Goal: Task Accomplishment & Management: Manage account settings

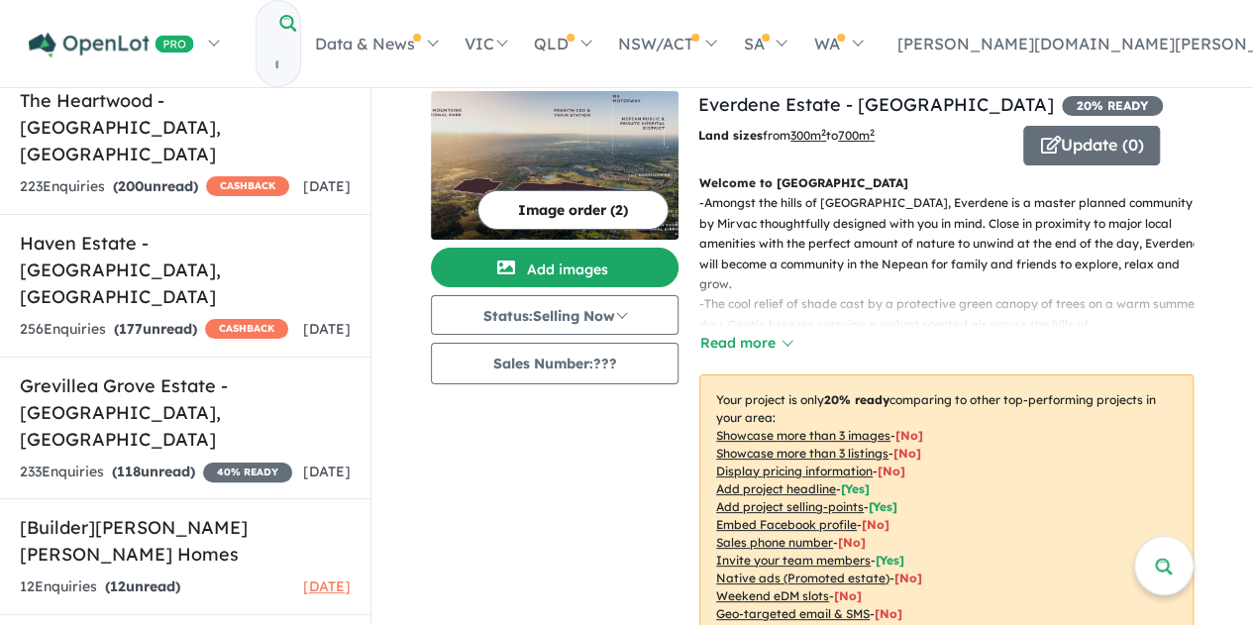
scroll to position [1190, 0]
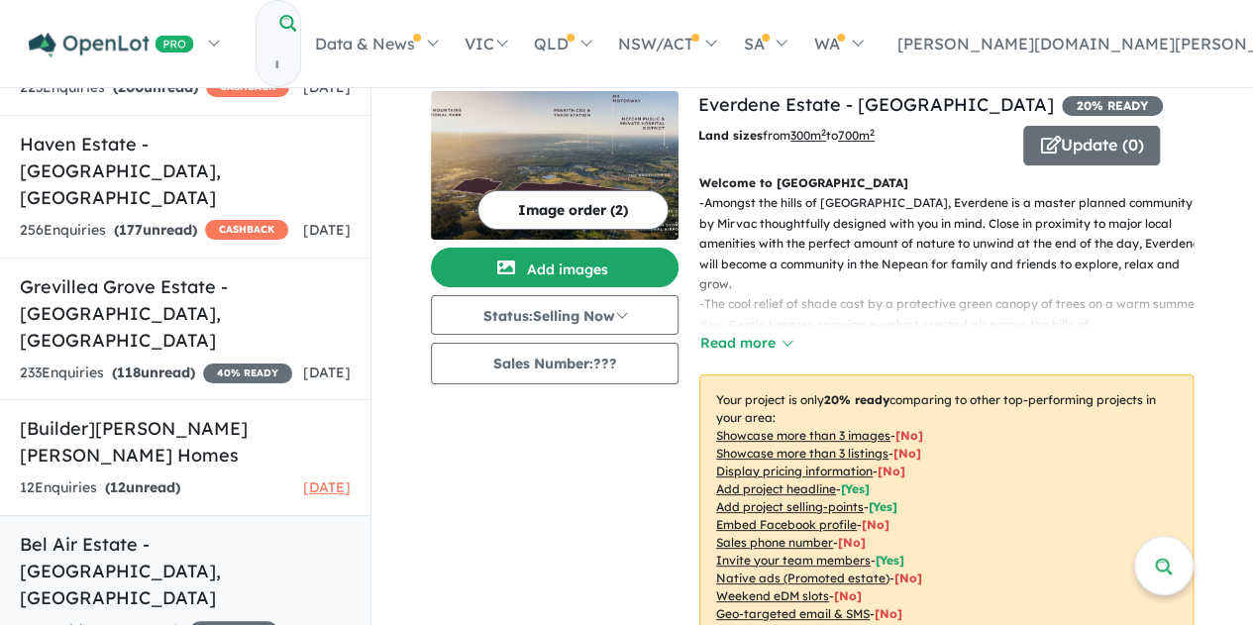
click at [183, 619] on div "41 Enquir ies ( 41 unread) 15 % READY" at bounding box center [149, 631] width 258 height 24
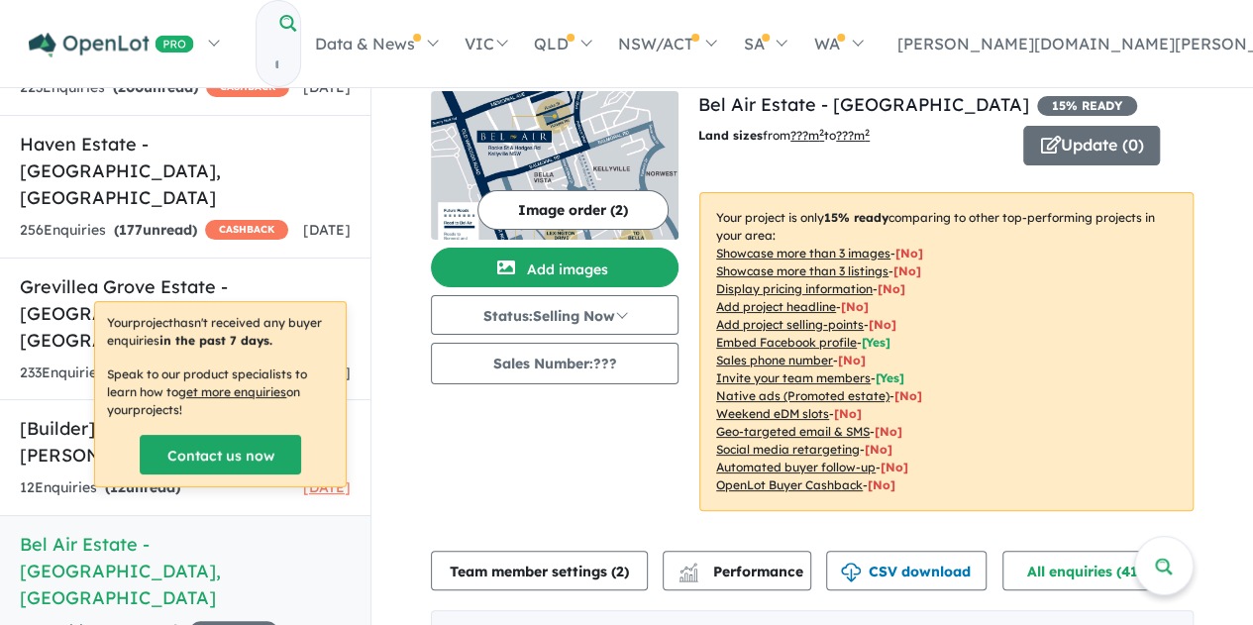
scroll to position [99, 0]
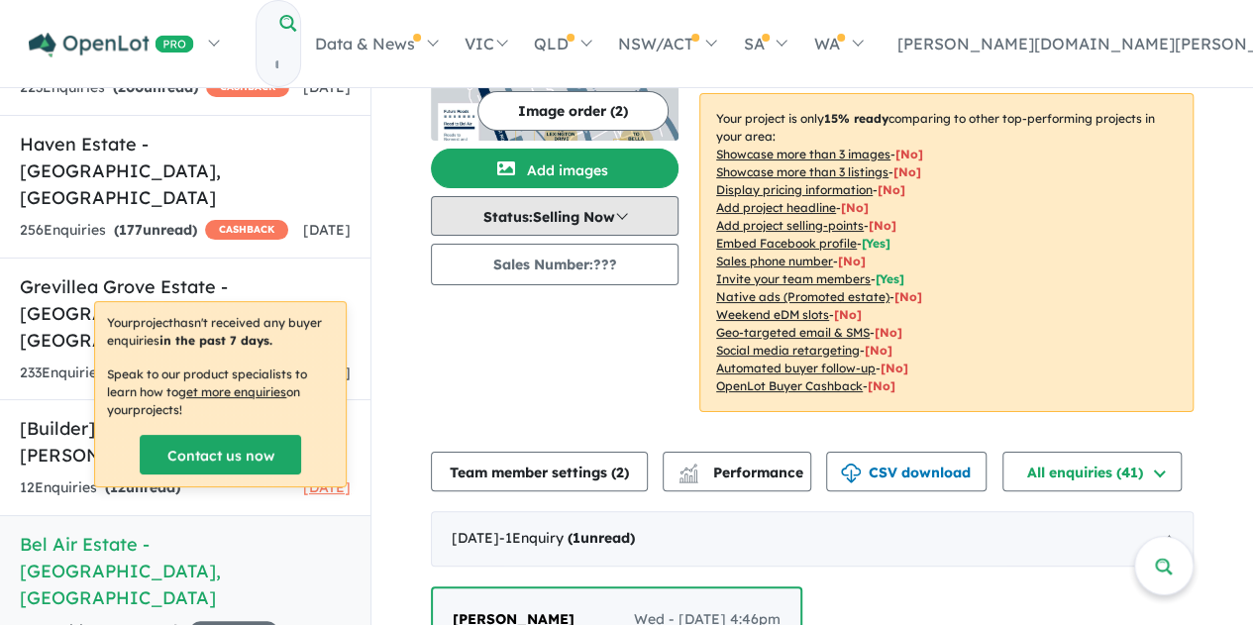
click at [626, 217] on button "Status: Selling Now" at bounding box center [555, 216] width 248 height 40
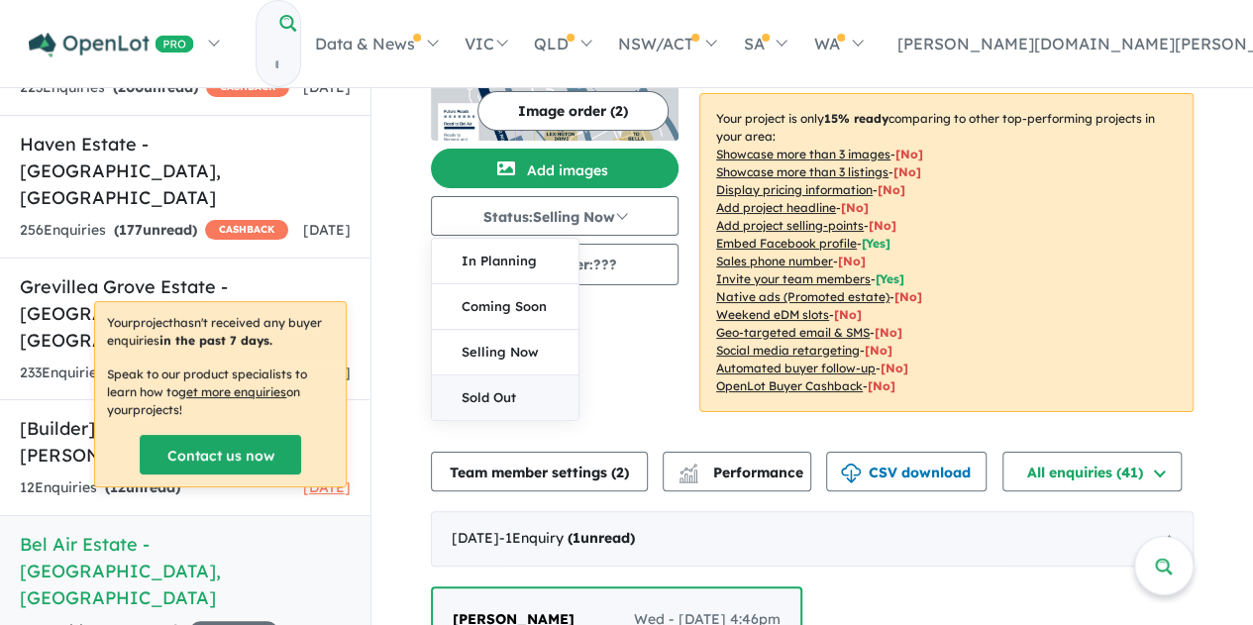
click at [528, 399] on button "Sold Out" at bounding box center [505, 397] width 147 height 45
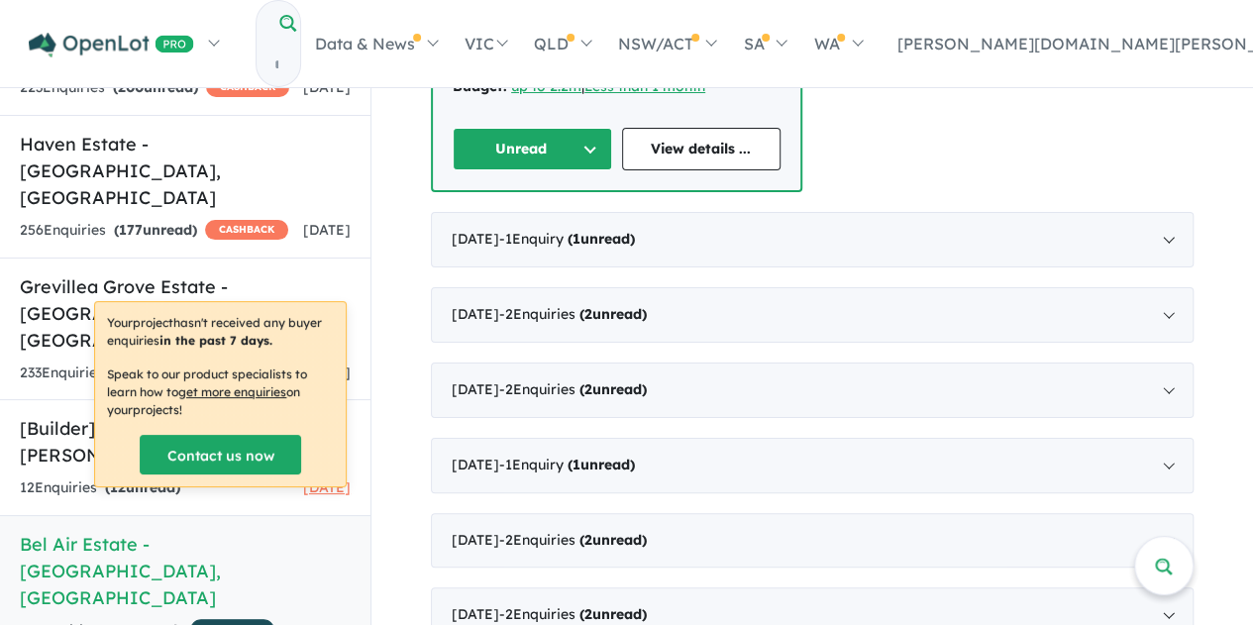
scroll to position [0, 0]
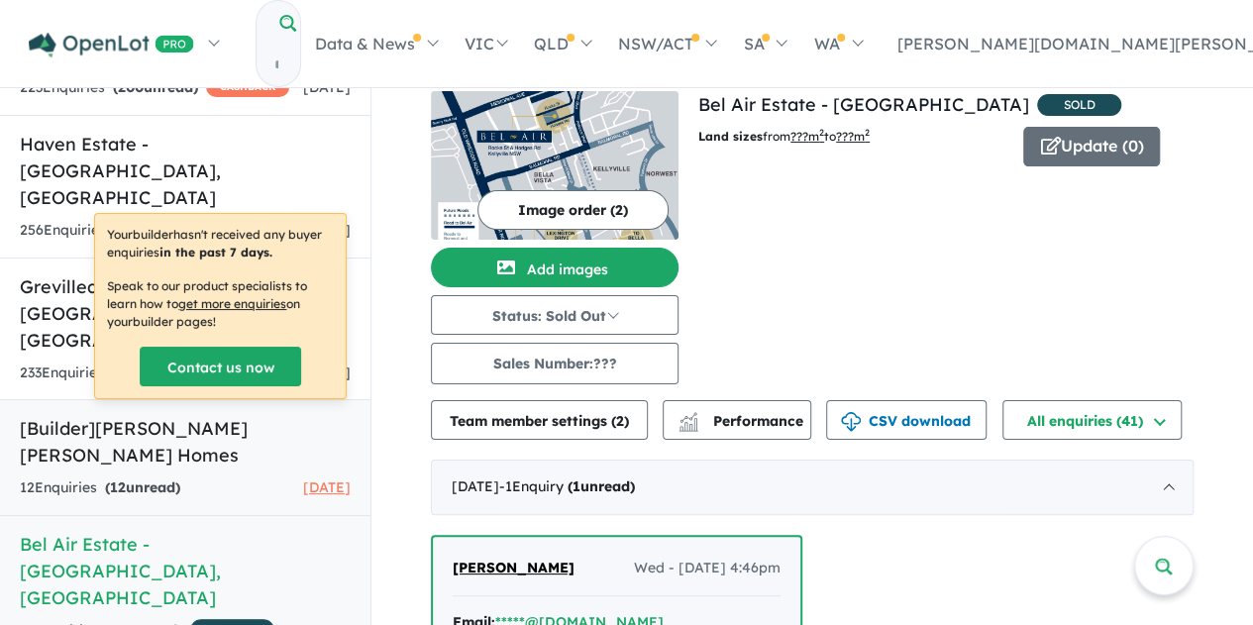
click at [153, 399] on link "[Builder] [PERSON_NAME] [PERSON_NAME] Homes 12 Enquir ies ( 12 unread) [DATE]" at bounding box center [185, 457] width 370 height 117
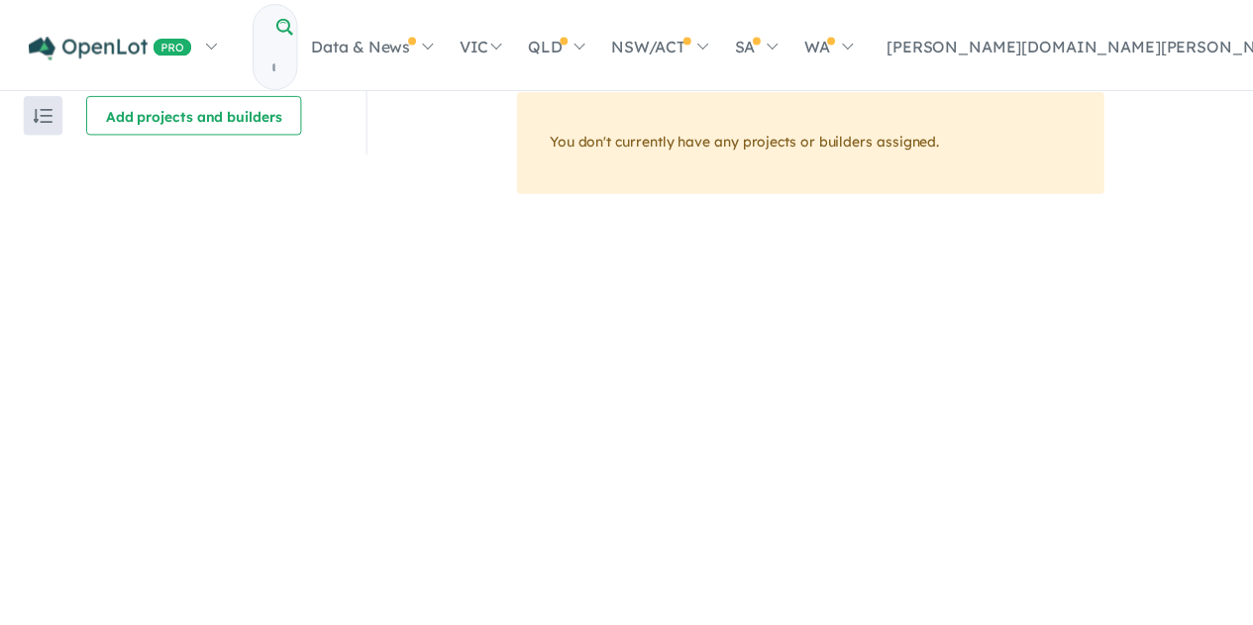
scroll to position [2, 0]
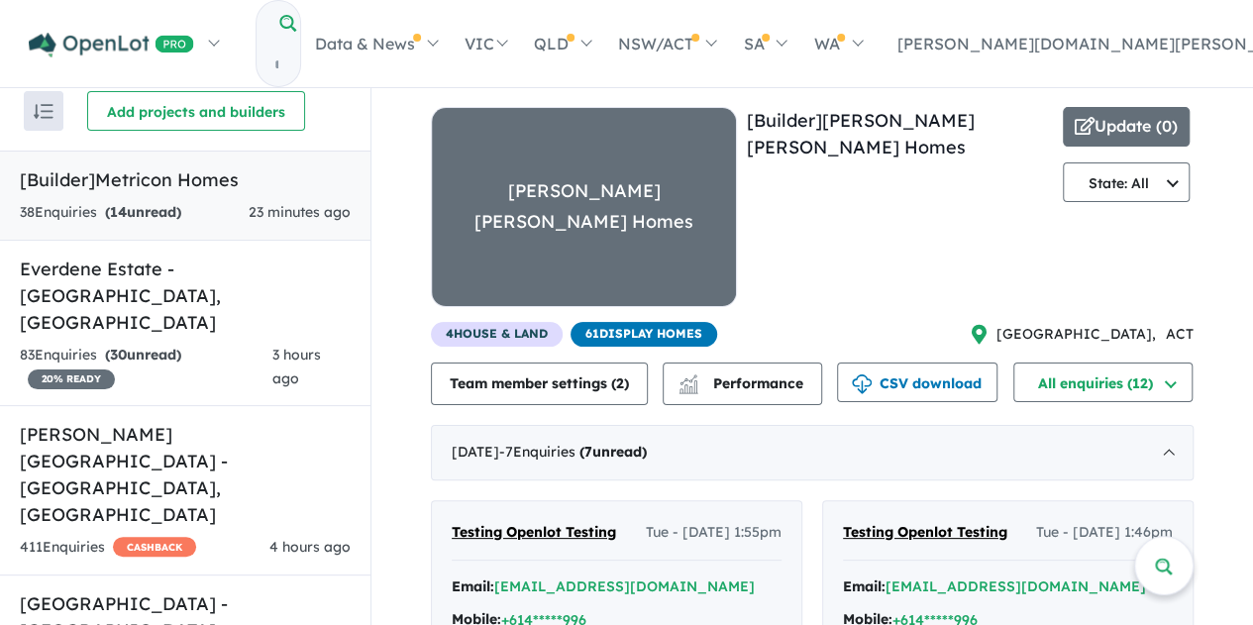
click at [212, 186] on h5 "[Builder] Metricon Homes" at bounding box center [185, 179] width 331 height 27
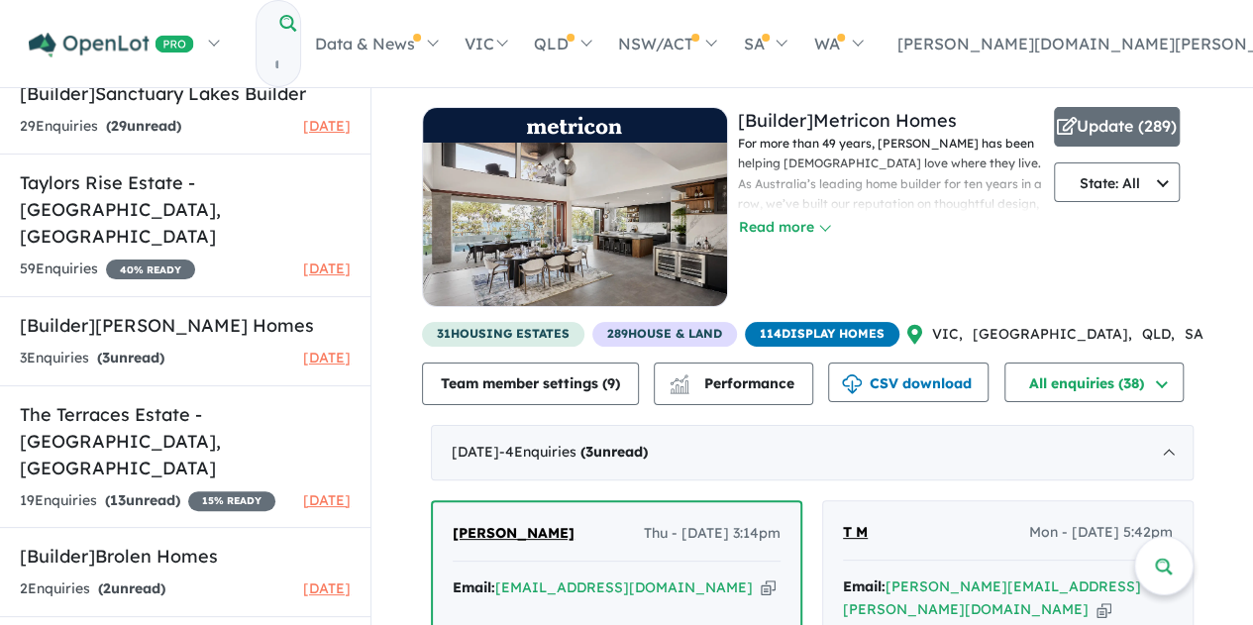
scroll to position [1541, 0]
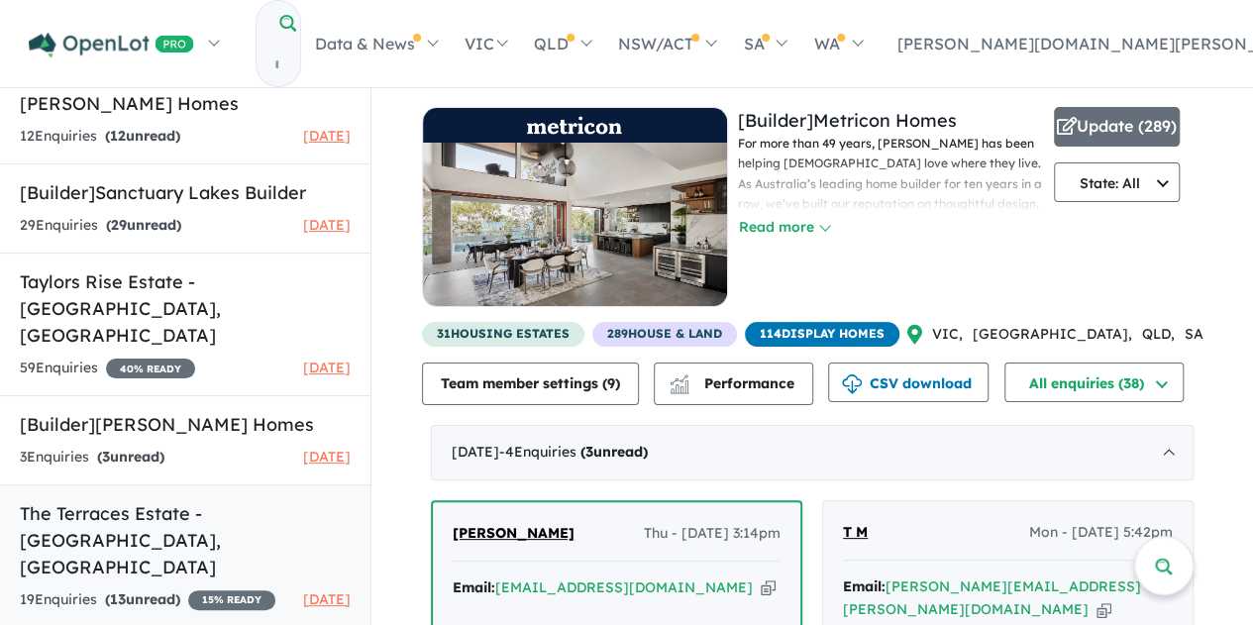
click at [154, 500] on h5 "The Terraces Estate - Willoughby , NSW" at bounding box center [185, 540] width 331 height 80
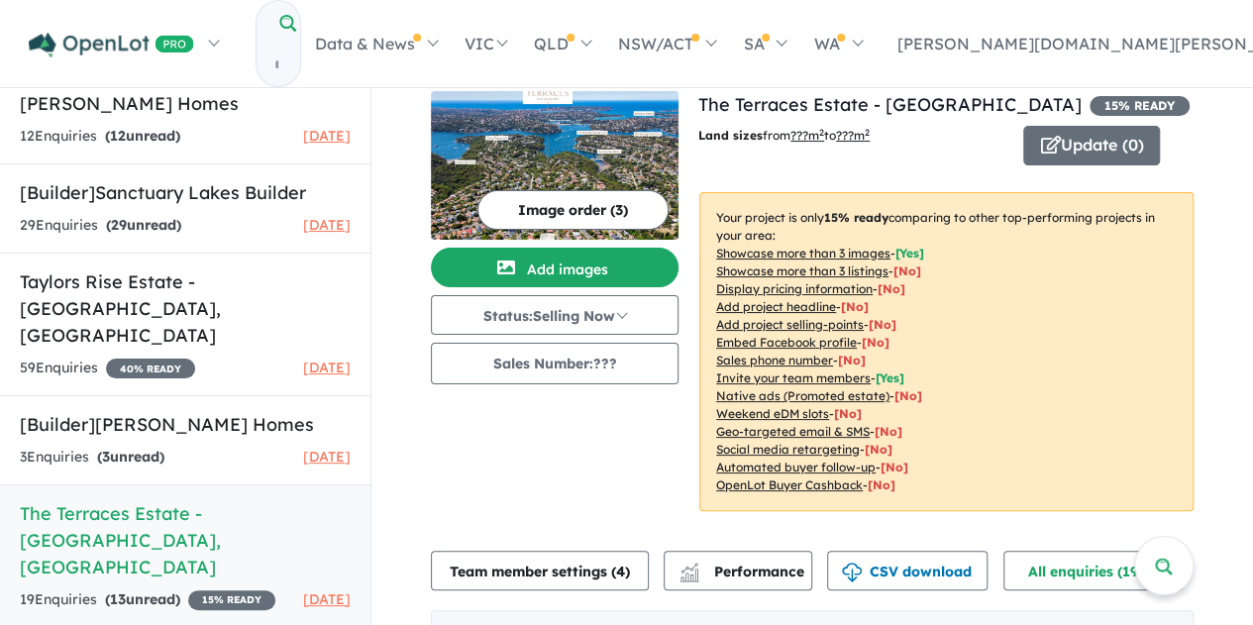
scroll to position [396, 0]
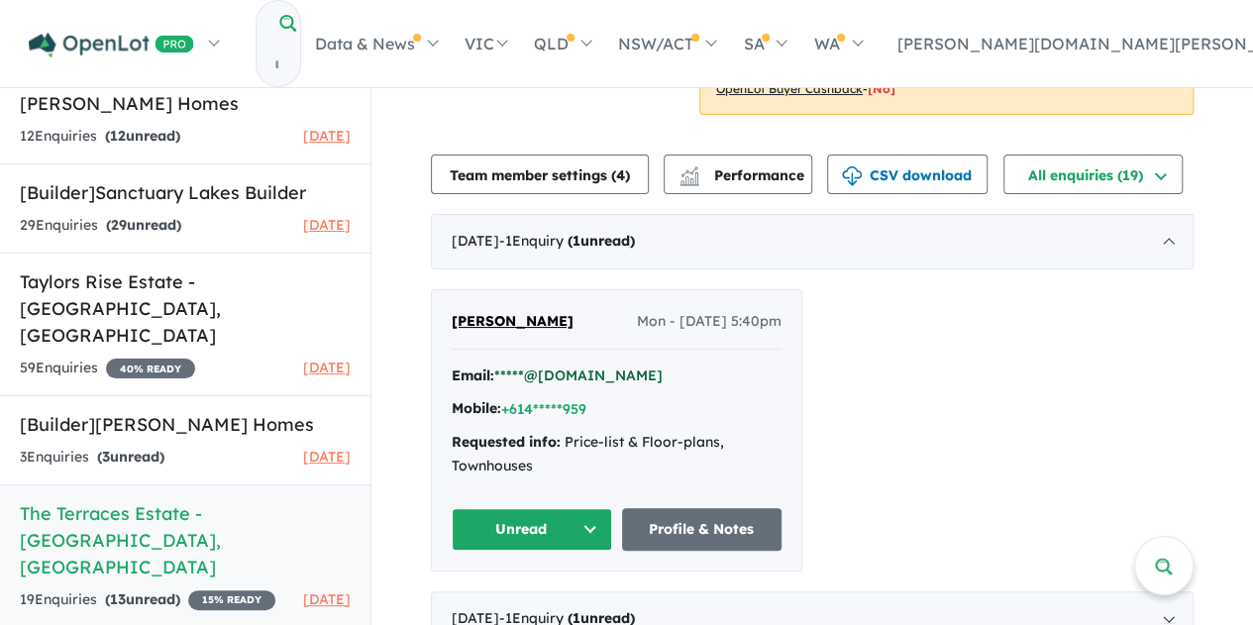
click at [557, 370] on button "*****@[DOMAIN_NAME]" at bounding box center [578, 375] width 168 height 21
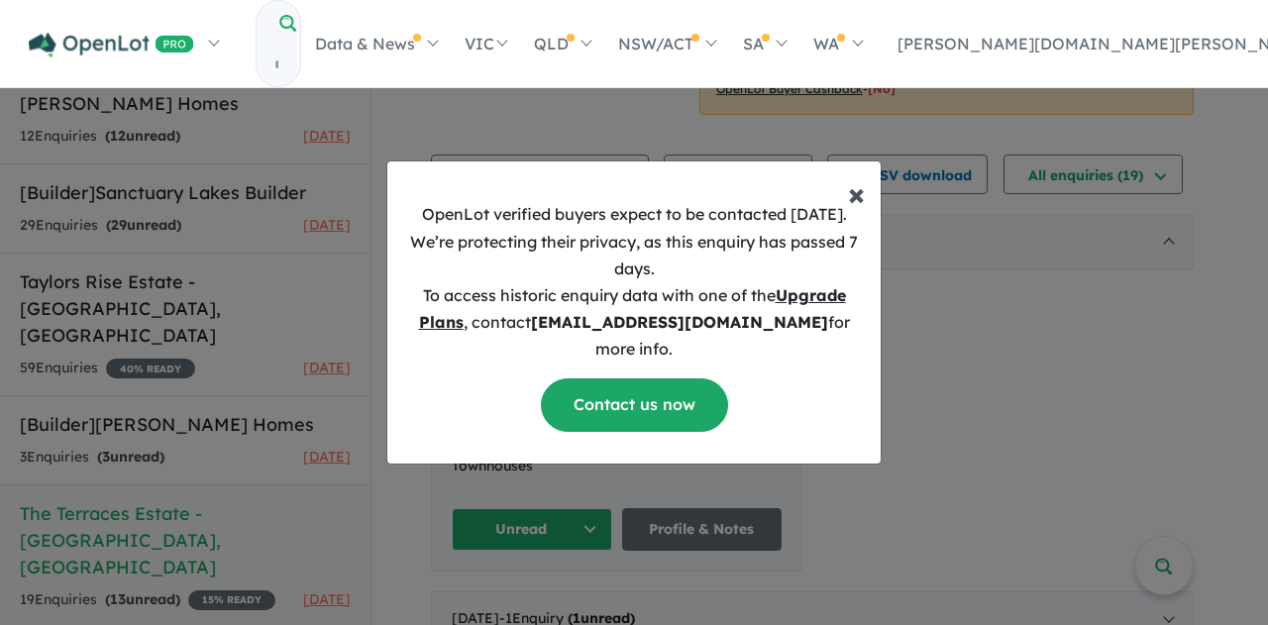
click at [864, 202] on span "×" at bounding box center [856, 193] width 17 height 40
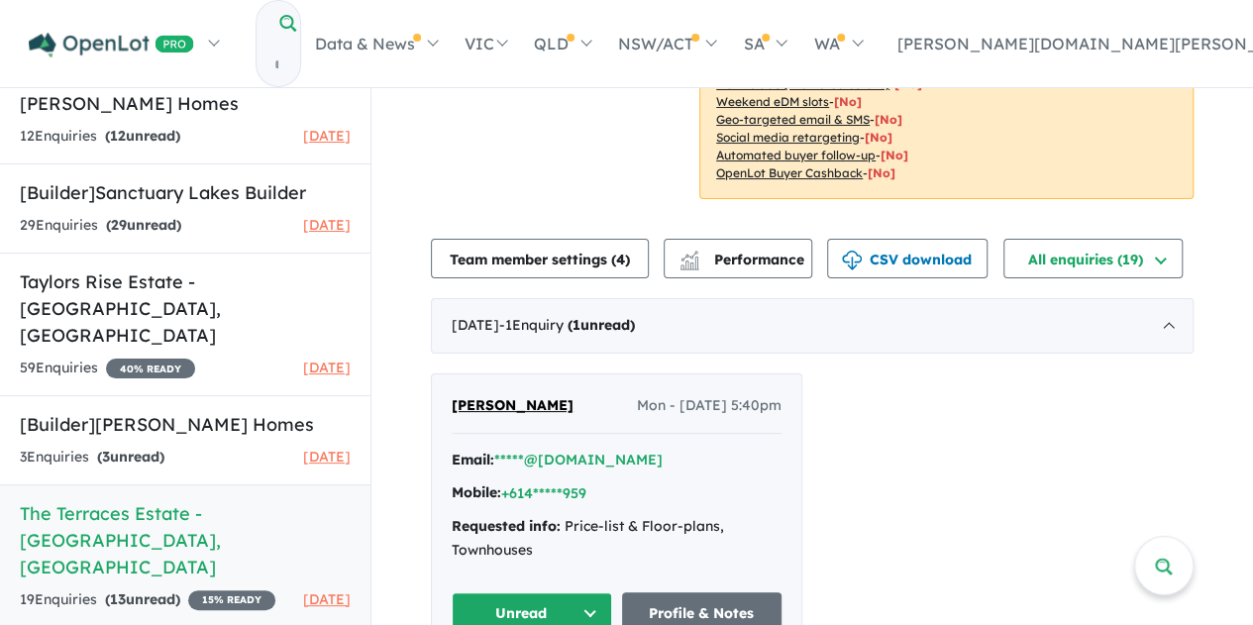
scroll to position [198, 0]
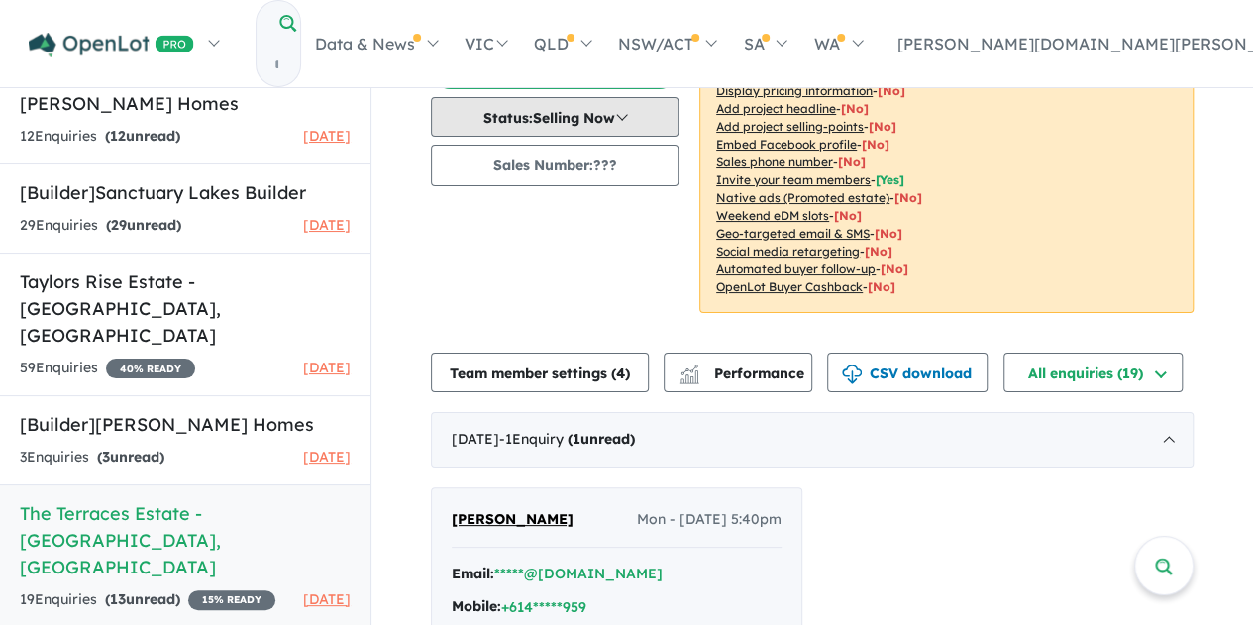
click at [612, 125] on button "Status: Selling Now" at bounding box center [555, 117] width 248 height 40
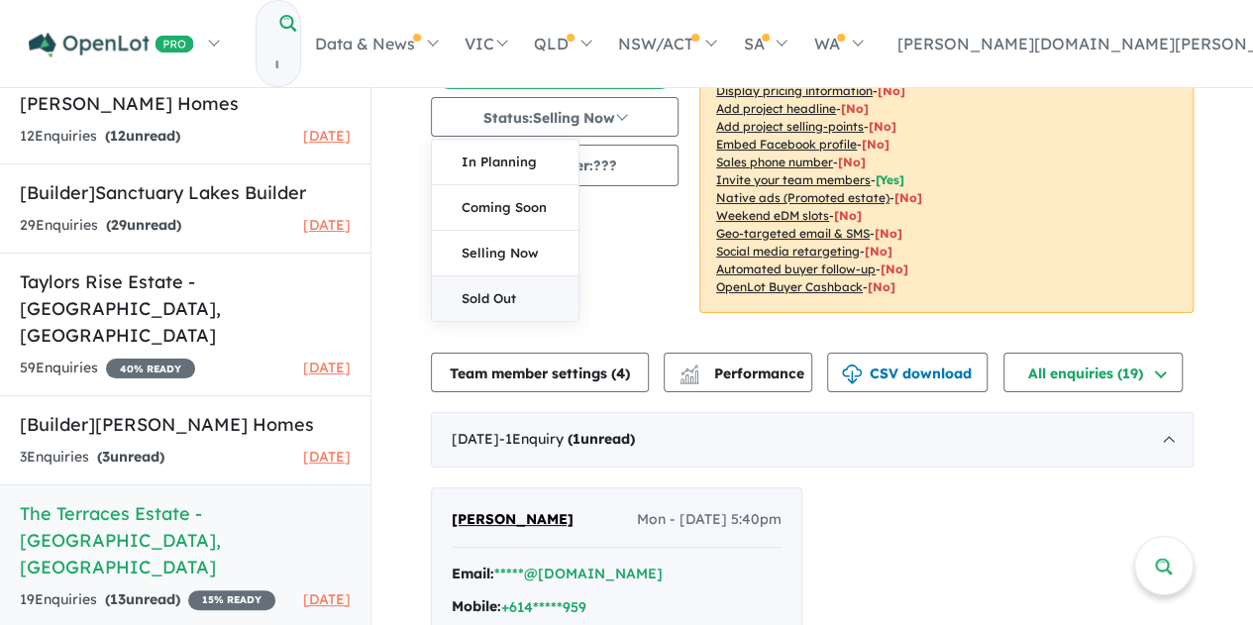
click at [507, 290] on button "Sold Out" at bounding box center [505, 298] width 147 height 45
